Goal: Task Accomplishment & Management: Use online tool/utility

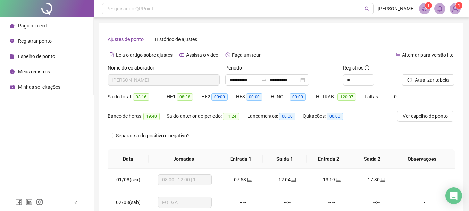
click at [34, 29] on div "Página inicial" at bounding box center [28, 26] width 37 height 14
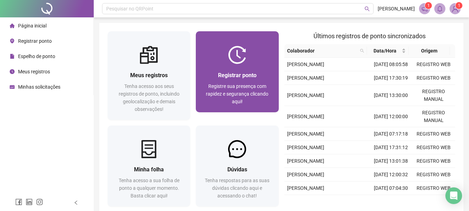
click at [243, 70] on div "Registrar ponto Registre sua presença com rapidez e segurança clicando aqui!" at bounding box center [237, 88] width 83 height 48
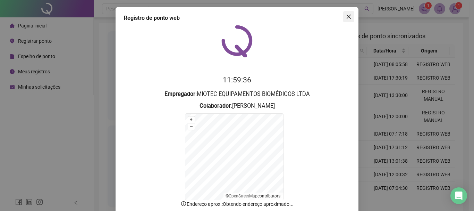
click at [349, 20] on button "Close" at bounding box center [348, 16] width 11 height 11
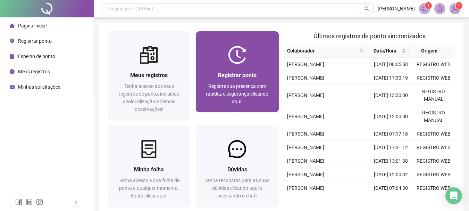
click at [218, 92] on span "Registre sua presença com rapidez e segurança clicando aqui!" at bounding box center [237, 93] width 62 height 21
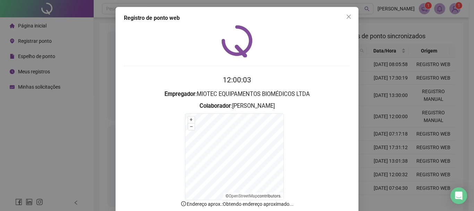
scroll to position [43, 0]
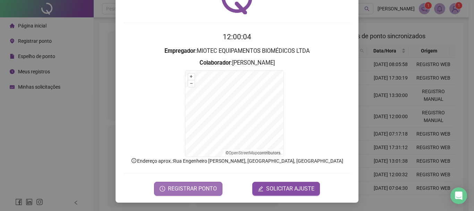
click at [209, 186] on span "REGISTRAR PONTO" at bounding box center [192, 188] width 49 height 8
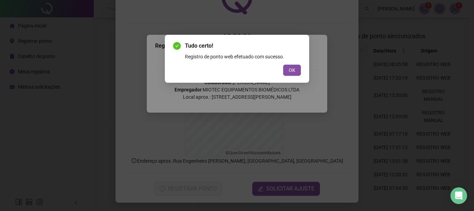
click at [280, 75] on div "OK" at bounding box center [237, 70] width 128 height 11
click at [288, 70] on button "OK" at bounding box center [292, 70] width 18 height 11
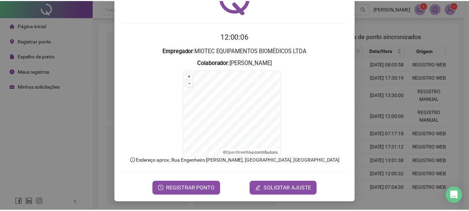
scroll to position [0, 0]
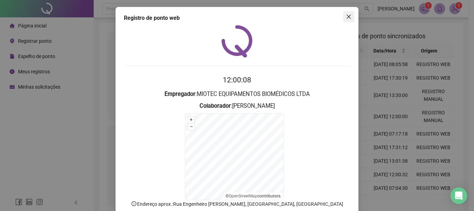
click at [346, 15] on icon "close" at bounding box center [349, 17] width 6 height 6
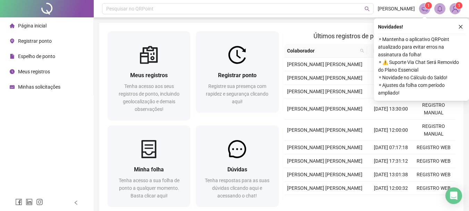
drag, startPoint x: 459, startPoint y: 24, endPoint x: 464, endPoint y: 25, distance: 5.0
click at [460, 24] on icon "close" at bounding box center [460, 26] width 5 height 5
